Goal: Register for event/course

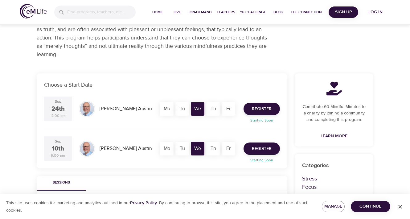
scroll to position [73, 0]
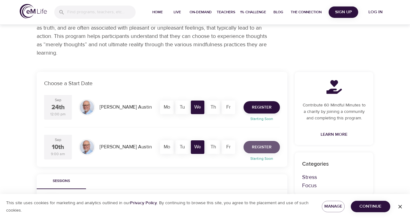
click at [261, 149] on span "Register" at bounding box center [262, 147] width 20 height 8
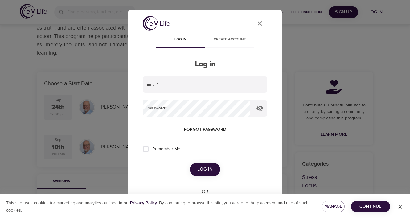
type input "[EMAIL_ADDRESS][DOMAIN_NAME]"
click at [207, 167] on span "Log in" at bounding box center [204, 169] width 15 height 8
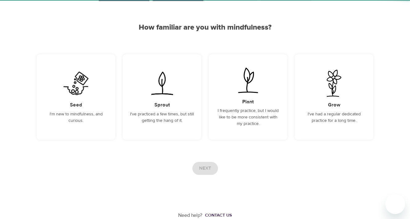
scroll to position [43, 0]
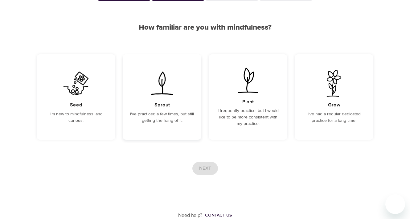
click at [180, 126] on div "Sprout I've practiced a few times, but still getting the hang of it." at bounding box center [162, 96] width 79 height 85
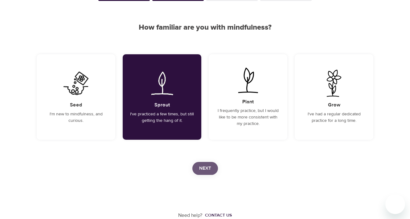
click at [201, 162] on button "Next" at bounding box center [205, 168] width 26 height 13
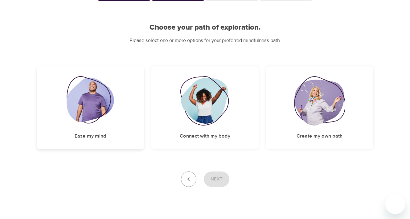
click at [120, 128] on div "Ease my mind" at bounding box center [90, 107] width 107 height 83
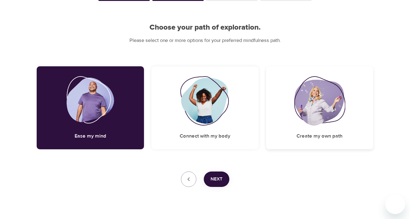
click at [299, 123] on img at bounding box center [319, 100] width 51 height 49
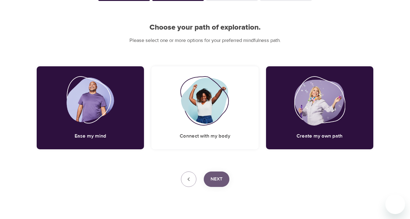
click at [216, 179] on span "Next" at bounding box center [217, 179] width 12 height 8
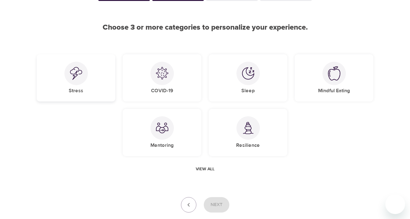
click at [101, 81] on div "Stress" at bounding box center [76, 77] width 79 height 47
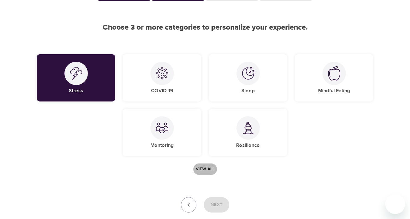
click at [206, 169] on span "View all" at bounding box center [205, 169] width 19 height 8
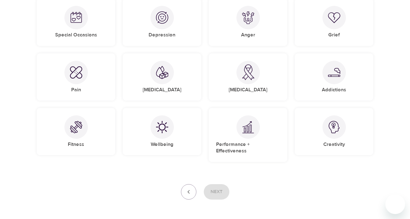
scroll to position [390, 0]
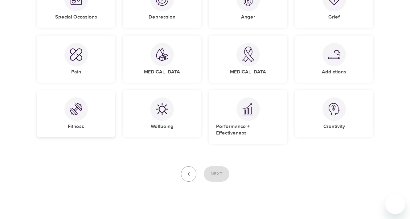
click at [93, 117] on div "Fitness" at bounding box center [76, 113] width 79 height 47
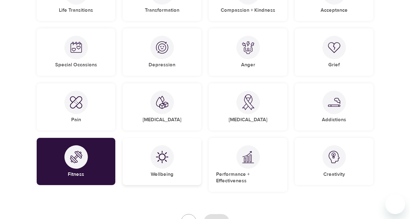
scroll to position [346, 0]
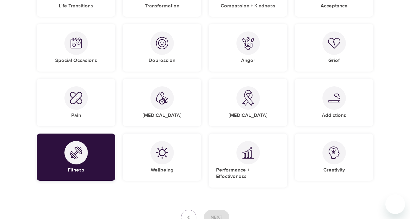
click at [93, 159] on div "Fitness" at bounding box center [76, 157] width 79 height 47
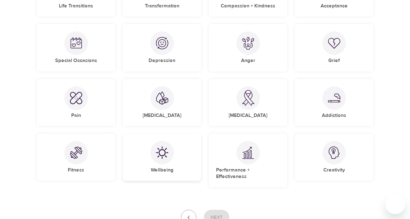
click at [153, 155] on div at bounding box center [161, 152] width 23 height 23
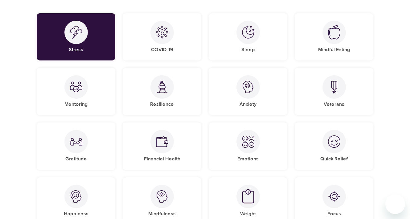
scroll to position [86, 0]
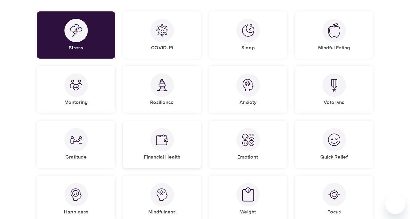
click at [166, 149] on div at bounding box center [161, 139] width 23 height 23
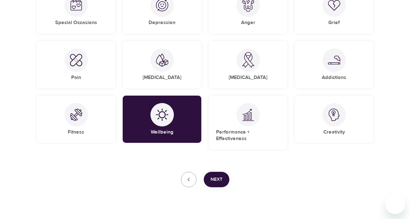
scroll to position [390, 0]
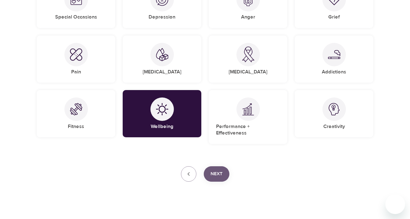
click at [224, 166] on button "Next" at bounding box center [217, 173] width 26 height 15
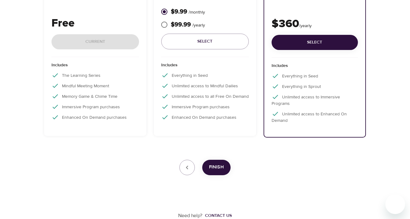
scroll to position [137, 0]
click at [102, 40] on div "Free Current" at bounding box center [95, 36] width 88 height 42
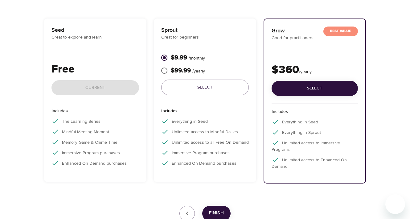
scroll to position [110, 0]
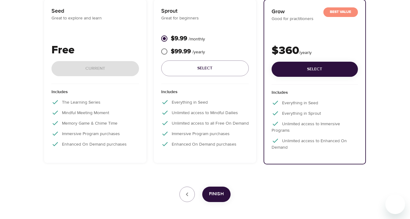
click at [95, 69] on div "Free Current" at bounding box center [95, 63] width 88 height 42
click at [190, 201] on button "button" at bounding box center [186, 194] width 15 height 15
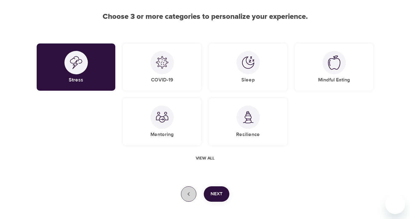
click at [190, 201] on button "button" at bounding box center [188, 193] width 15 height 15
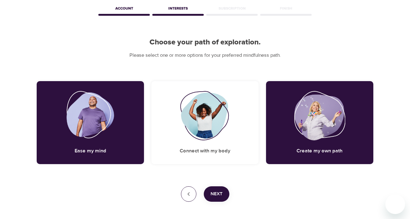
click at [190, 201] on button "button" at bounding box center [188, 193] width 15 height 15
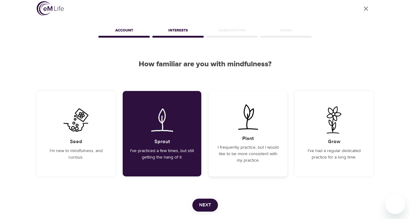
scroll to position [0, 0]
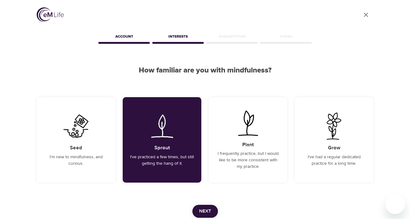
click at [364, 14] on icon "User Profile" at bounding box center [365, 14] width 7 height 7
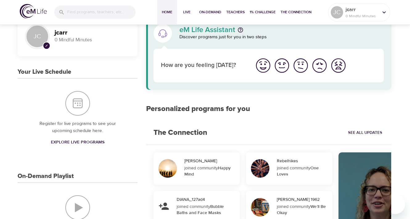
scroll to position [17, 0]
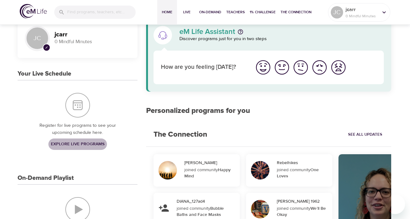
click at [97, 144] on span "Explore Live Programs" at bounding box center [78, 144] width 54 height 8
